Goal: Information Seeking & Learning: Learn about a topic

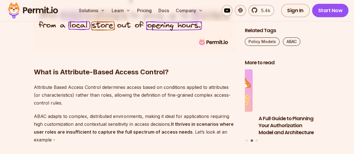
scroll to position [587, 0]
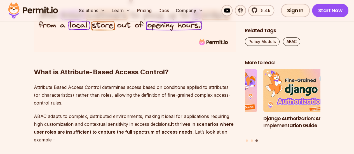
click at [159, 74] on strong "What is Attribute-Based Access Control?" at bounding box center [101, 72] width 135 height 8
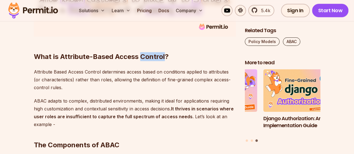
scroll to position [615, 0]
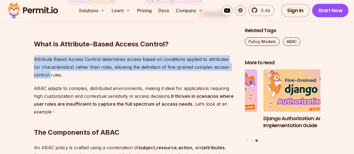
drag, startPoint x: 35, startPoint y: 58, endPoint x: 49, endPoint y: 74, distance: 21.2
click at [49, 74] on p "Attribute Based Access Control determines access based on conditions applied to…" at bounding box center [135, 66] width 202 height 23
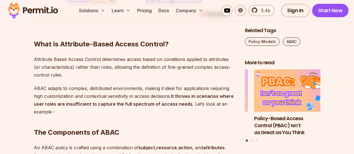
click at [165, 94] on p "ABAC adapts to complex, distributed environments, making it ideal for applicati…" at bounding box center [135, 99] width 202 height 31
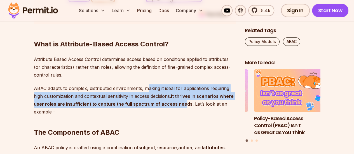
drag, startPoint x: 145, startPoint y: 88, endPoint x: 181, endPoint y: 104, distance: 38.5
click at [181, 104] on p "ABAC adapts to complex, distributed environments, making it ideal for applicati…" at bounding box center [135, 99] width 202 height 31
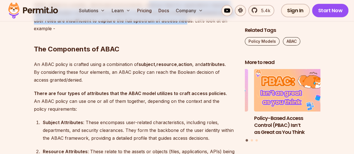
scroll to position [699, 0]
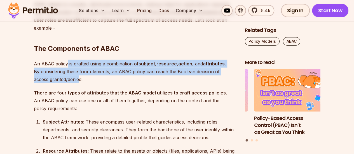
drag, startPoint x: 67, startPoint y: 65, endPoint x: 80, endPoint y: 77, distance: 18.8
click at [80, 77] on p "An ABAC policy is crafted using a combination of subject , resource , action , …" at bounding box center [135, 71] width 202 height 23
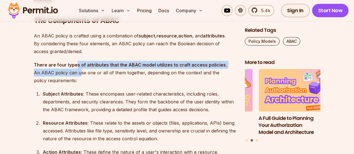
drag, startPoint x: 74, startPoint y: 65, endPoint x: 80, endPoint y: 72, distance: 8.9
click at [80, 72] on p "There are four types of attributes that the ABAC model utilizes to craft access…" at bounding box center [135, 72] width 202 height 23
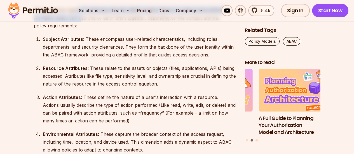
scroll to position [783, 0]
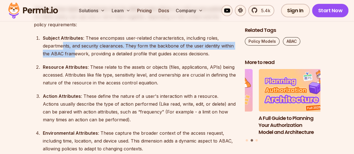
drag, startPoint x: 63, startPoint y: 43, endPoint x: 73, endPoint y: 56, distance: 17.3
click at [73, 56] on div "Subject Attributes : These encompass user-related characteristics, including ro…" at bounding box center [139, 45] width 193 height 23
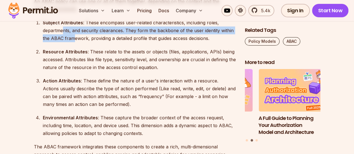
scroll to position [811, 0]
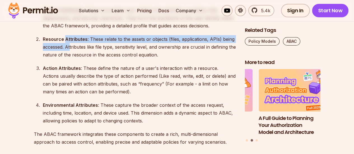
drag, startPoint x: 65, startPoint y: 41, endPoint x: 73, endPoint y: 53, distance: 14.1
click at [73, 53] on div "Resource Attributes : These relate to the assets or objects (files, application…" at bounding box center [139, 46] width 193 height 23
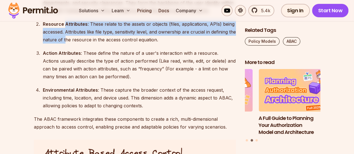
scroll to position [838, 0]
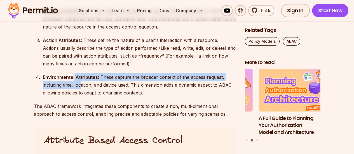
drag, startPoint x: 74, startPoint y: 76, endPoint x: 81, endPoint y: 86, distance: 12.6
click at [81, 86] on div "Environmental Attributes : These capture the broader context of the access requ…" at bounding box center [139, 84] width 193 height 23
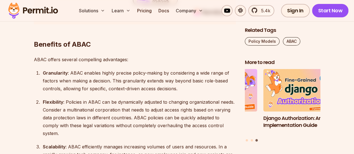
scroll to position [1118, 0]
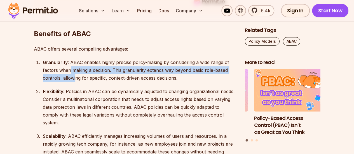
drag, startPoint x: 75, startPoint y: 75, endPoint x: 77, endPoint y: 78, distance: 3.4
click at [77, 77] on div "Granularity : ABAC enables highly precise policy-making by considering a wide r…" at bounding box center [139, 69] width 193 height 23
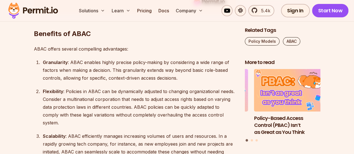
click at [71, 61] on div "Granularity : ABAC enables highly precise policy-making by considering a wide r…" at bounding box center [139, 69] width 193 height 23
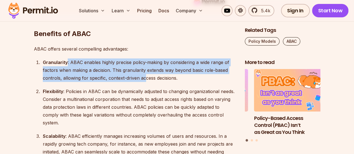
drag, startPoint x: 70, startPoint y: 62, endPoint x: 145, endPoint y: 74, distance: 76.4
click at [145, 74] on div "Granularity : ABAC enables highly precise policy-making by considering a wide r…" at bounding box center [139, 69] width 193 height 23
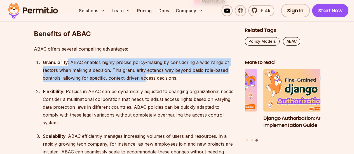
scroll to position [1146, 0]
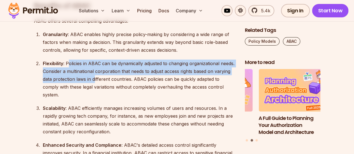
drag, startPoint x: 68, startPoint y: 63, endPoint x: 96, endPoint y: 82, distance: 33.7
click at [95, 81] on div "Flexibility : Policies in ABAC can be dynamically adjusted to changing organiza…" at bounding box center [139, 79] width 193 height 39
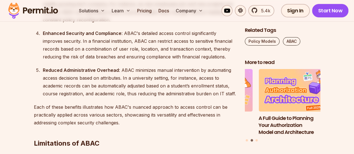
scroll to position [1369, 0]
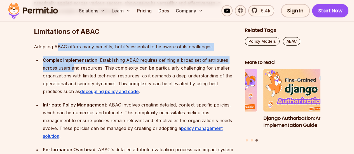
drag, startPoint x: 57, startPoint y: 41, endPoint x: 72, endPoint y: 63, distance: 27.6
click at [72, 63] on div "Introduction When building an application, there is one crucial thing we have t…" at bounding box center [135, 138] width 202 height 2280
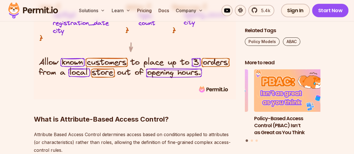
scroll to position [531, 0]
